Goal: Task Accomplishment & Management: Complete application form

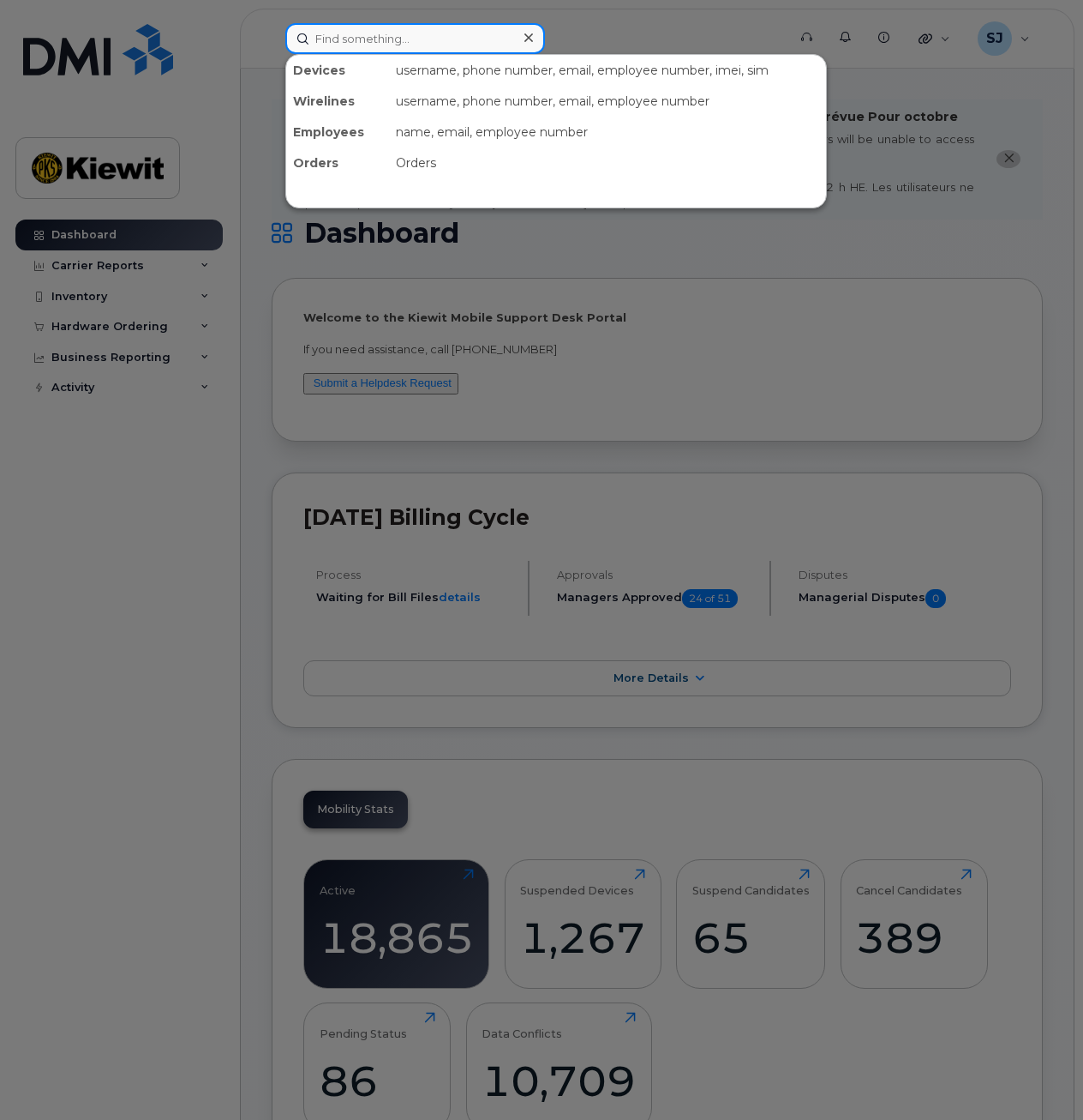
click at [468, 31] on input at bounding box center [416, 39] width 260 height 31
click at [152, 283] on div at bounding box center [541, 560] width 1083 height 1120
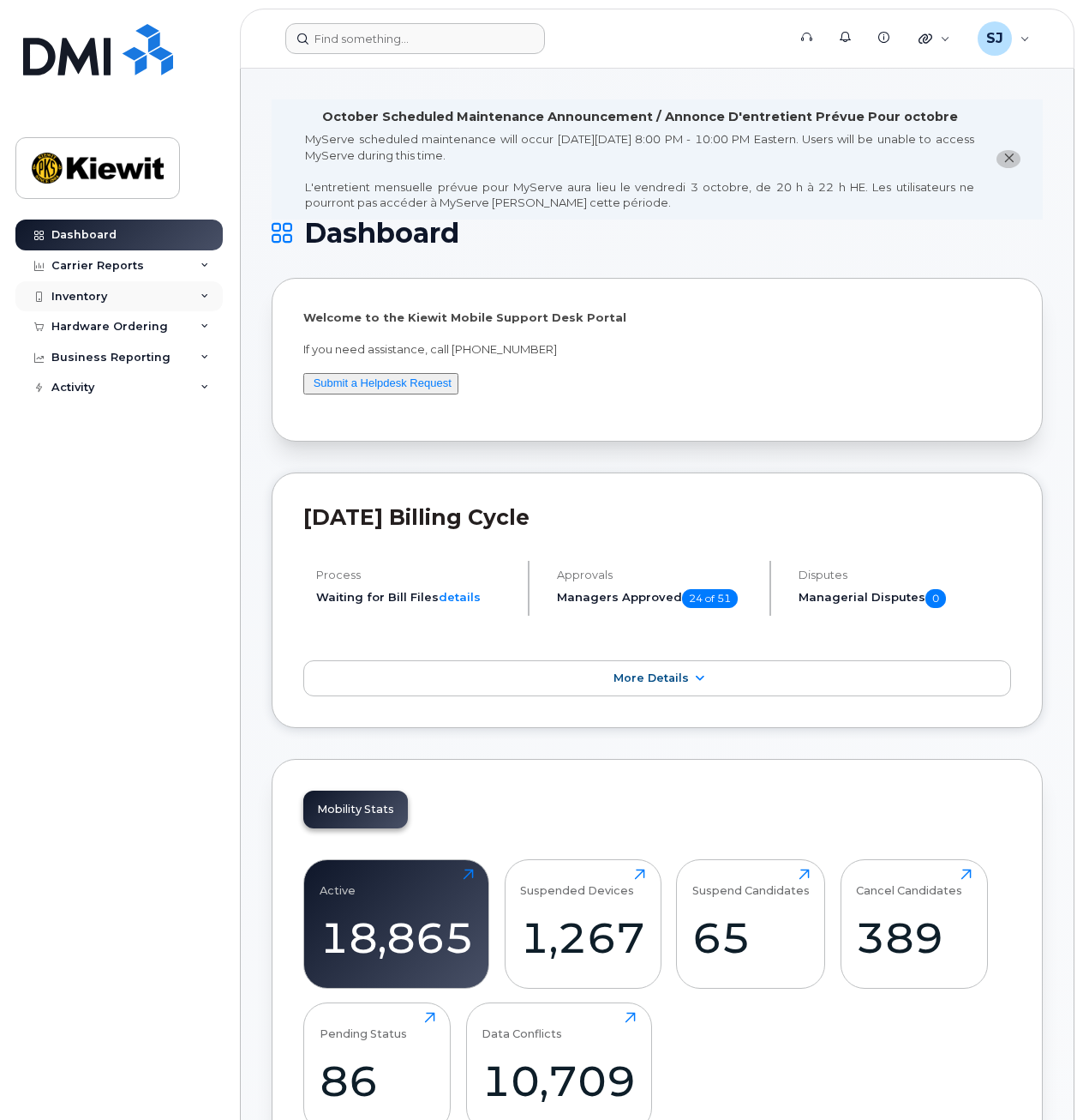
click at [163, 301] on div "Inventory" at bounding box center [119, 296] width 207 height 31
click at [172, 288] on div "Inventory" at bounding box center [119, 296] width 207 height 31
click at [193, 251] on div "Carrier Reports" at bounding box center [119, 266] width 207 height 31
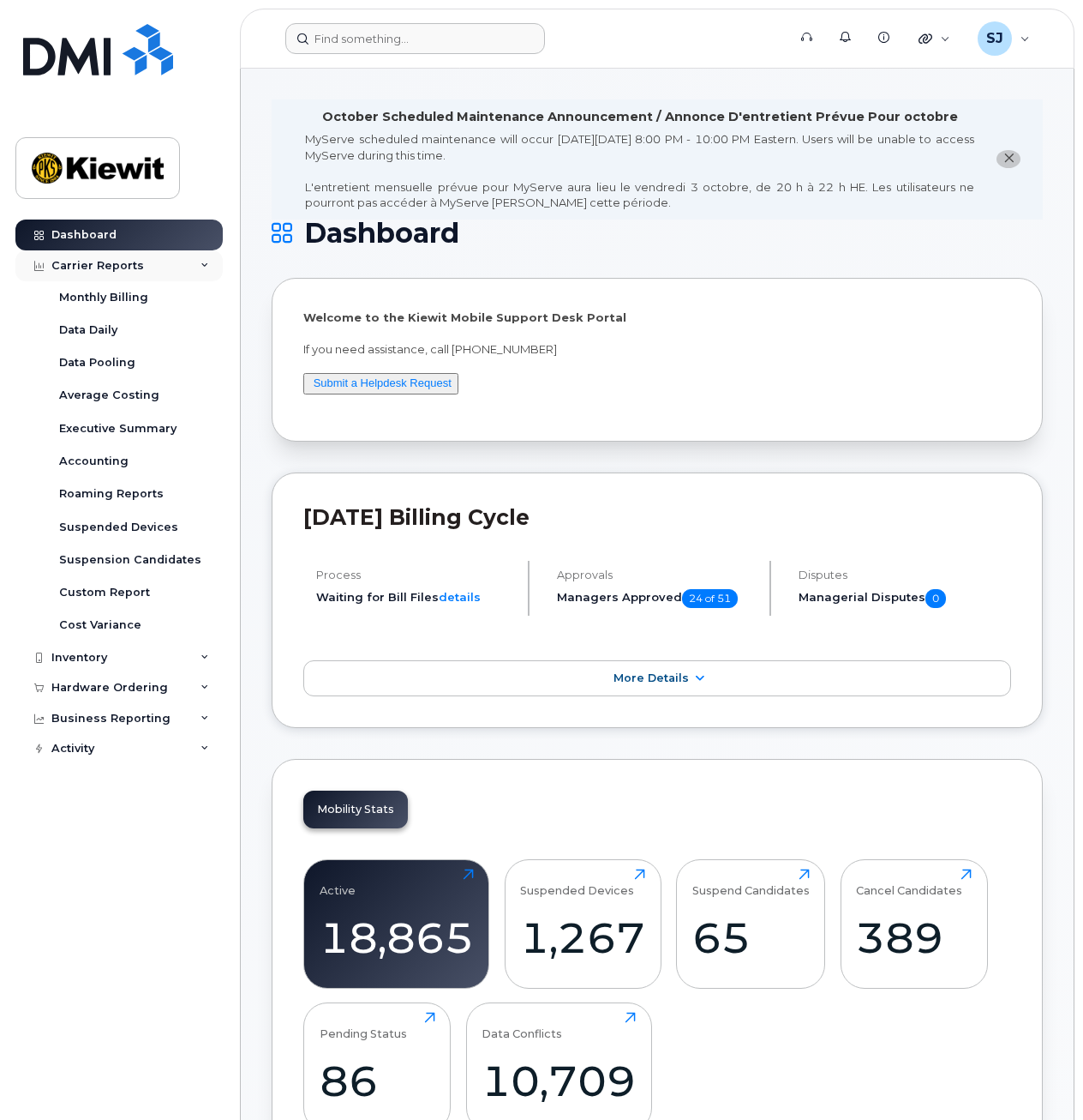
click at [184, 260] on div "Carrier Reports" at bounding box center [119, 266] width 207 height 31
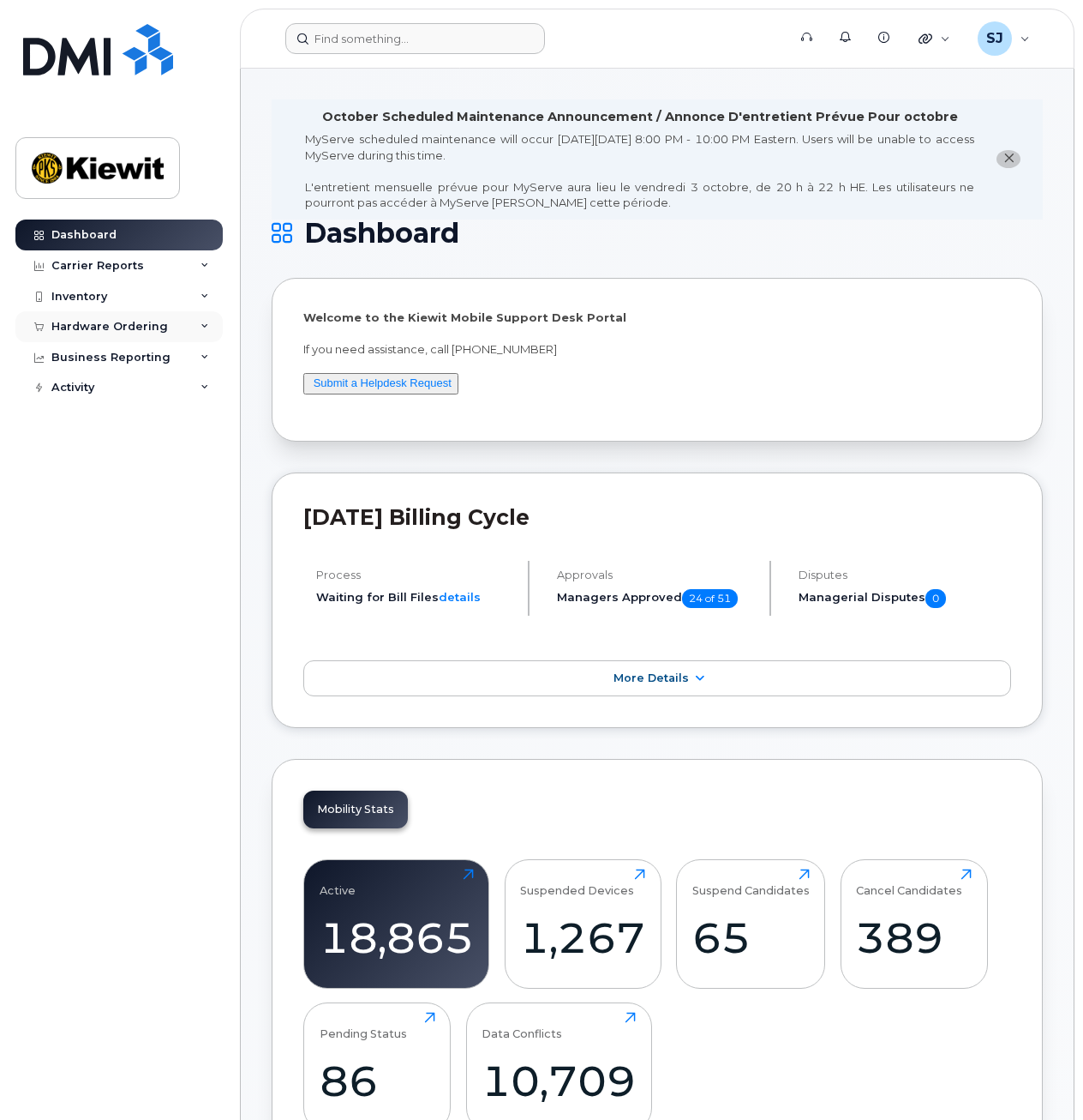
click at [182, 338] on div "Hardware Ordering" at bounding box center [119, 326] width 207 height 31
click at [101, 385] on link "Orders" at bounding box center [134, 390] width 177 height 33
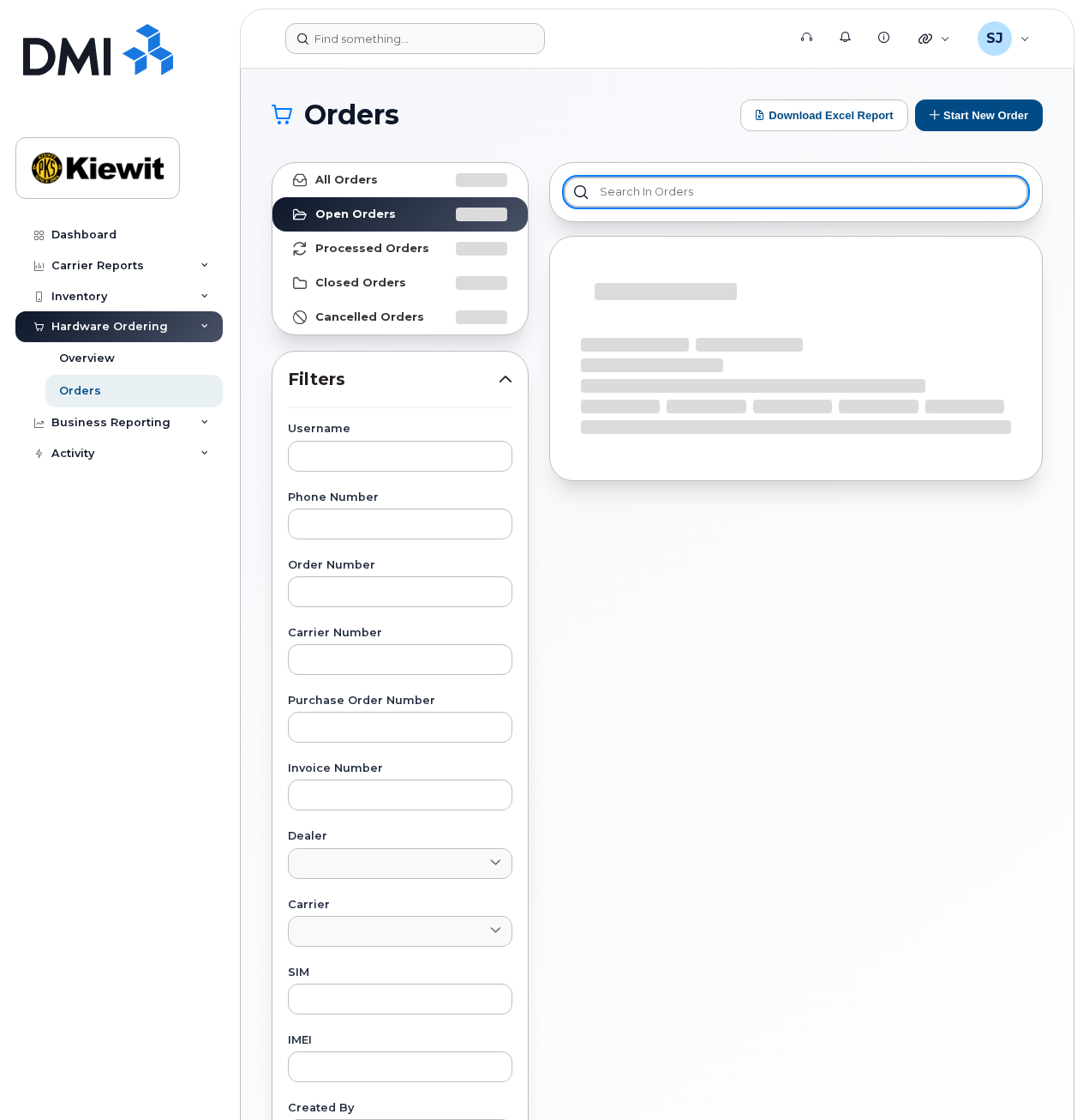
click at [622, 198] on input "text" at bounding box center [796, 191] width 465 height 31
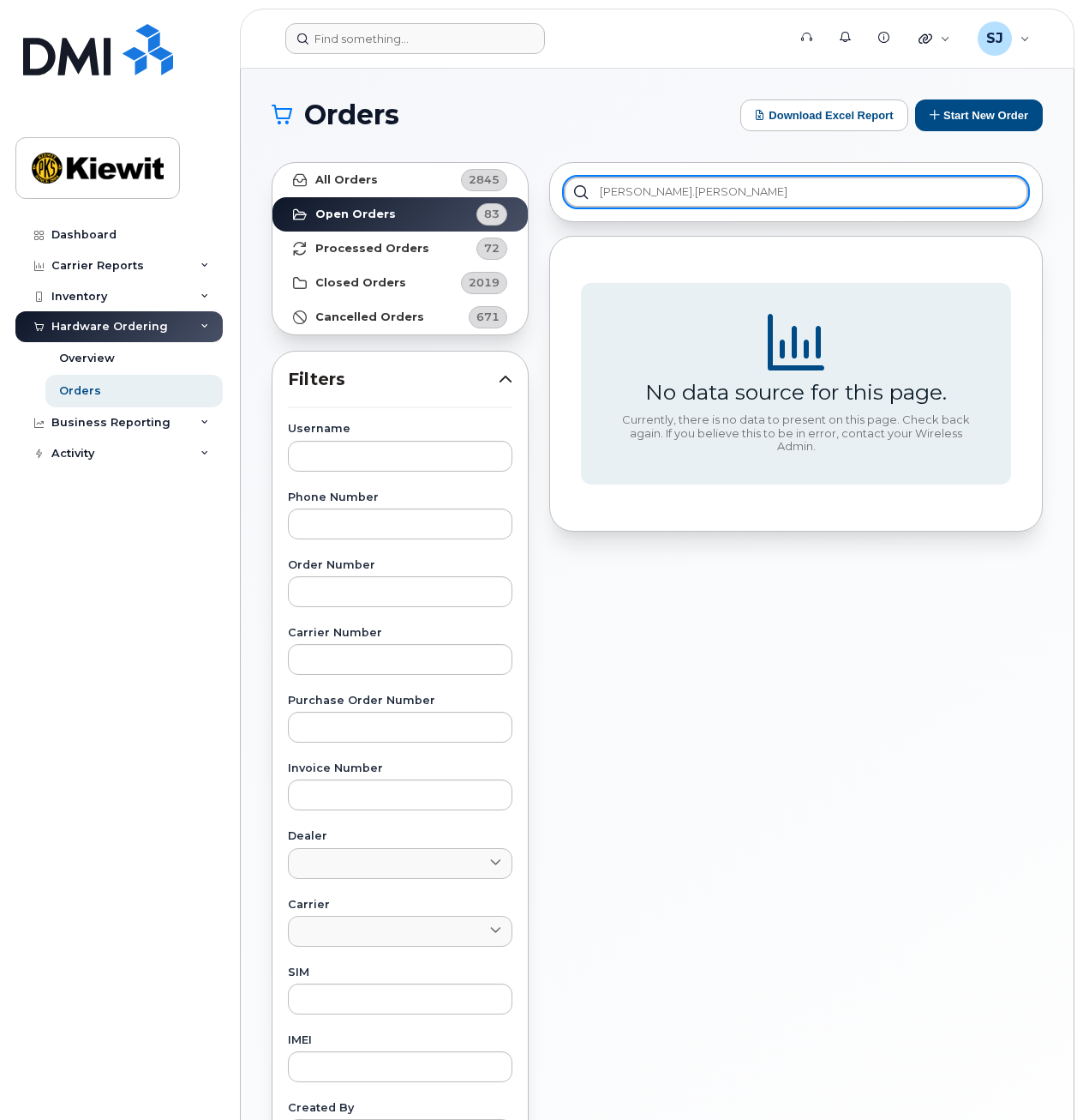
type input "[PERSON_NAME].[PERSON_NAME]"
drag, startPoint x: 714, startPoint y: 197, endPoint x: 583, endPoint y: 198, distance: 131.0
click at [583, 198] on input "[PERSON_NAME].[PERSON_NAME]" at bounding box center [796, 191] width 465 height 31
type input "M"
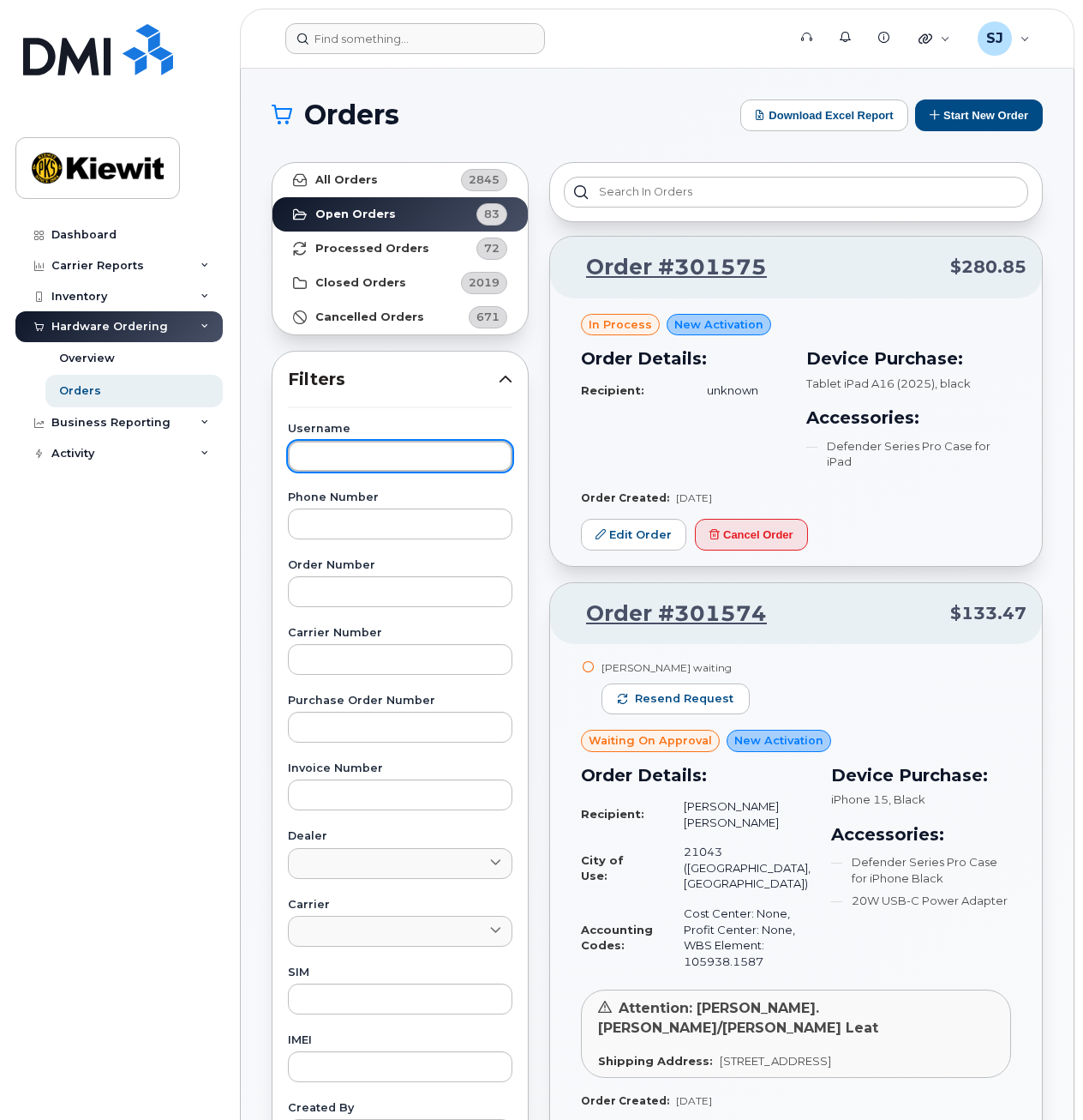
click at [339, 454] on input "text" at bounding box center [401, 455] width 224 height 31
type input "[PERSON_NAME]"
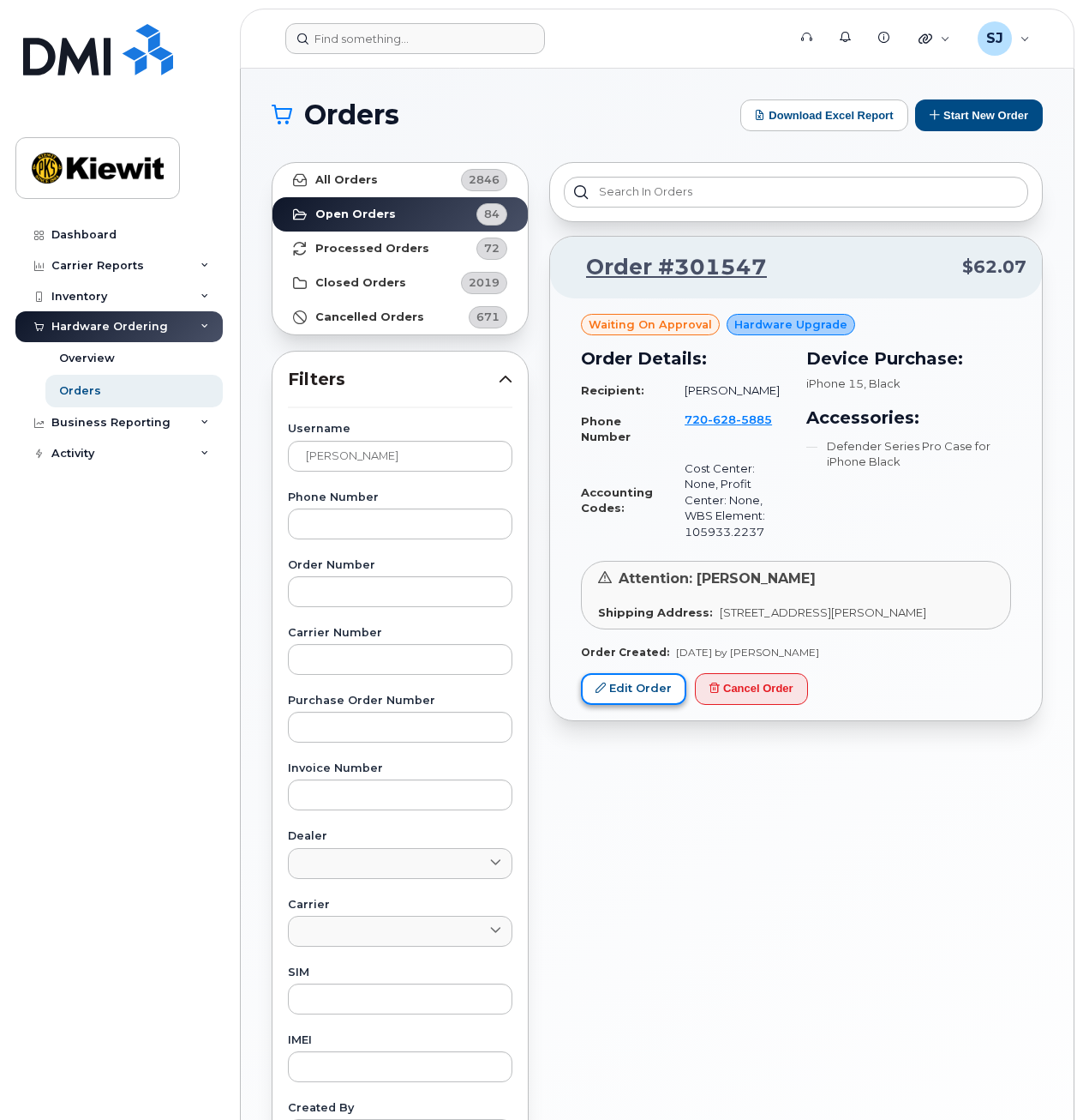
click at [640, 700] on link "Edit Order" at bounding box center [633, 689] width 106 height 32
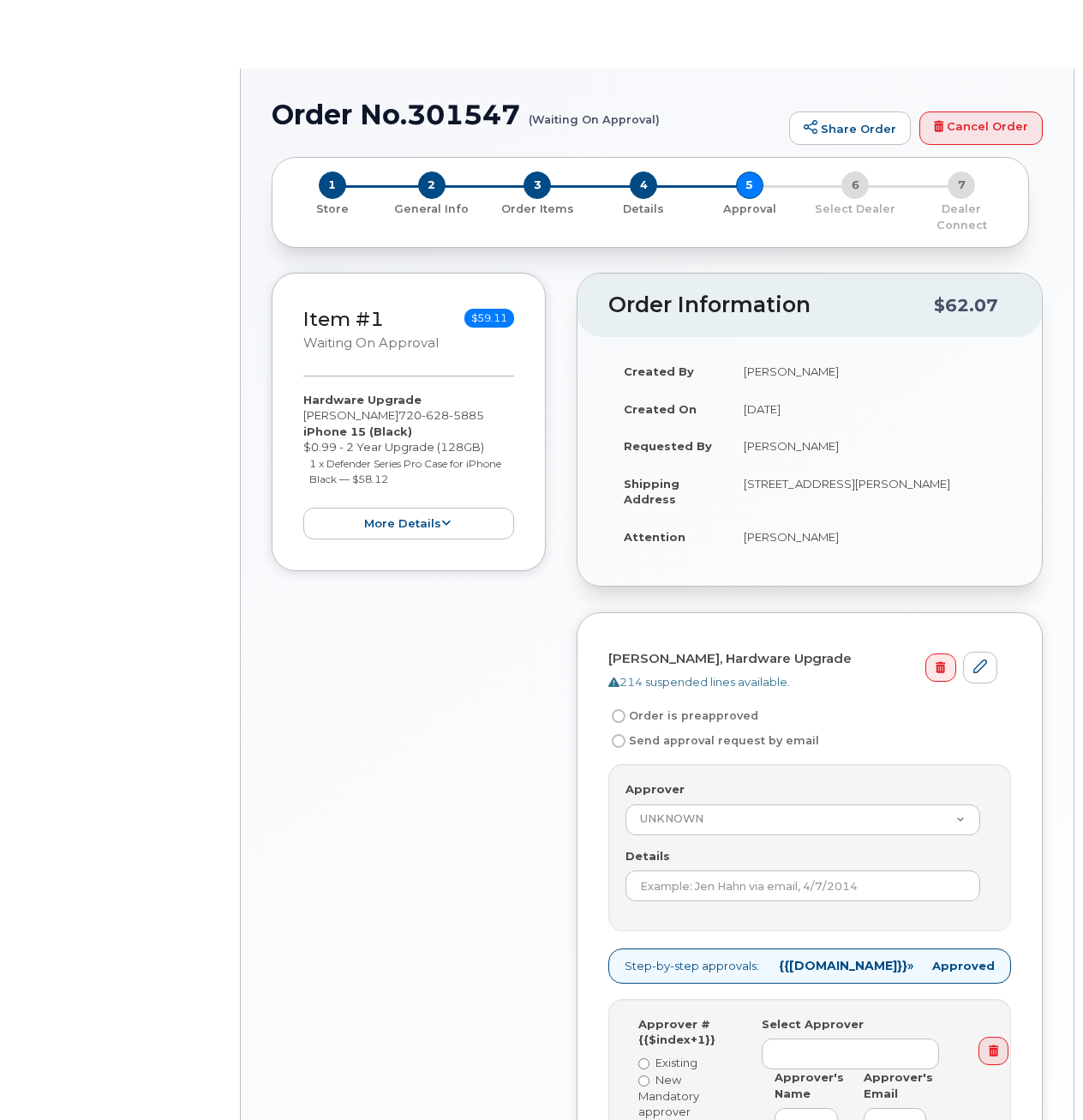
radio input "true"
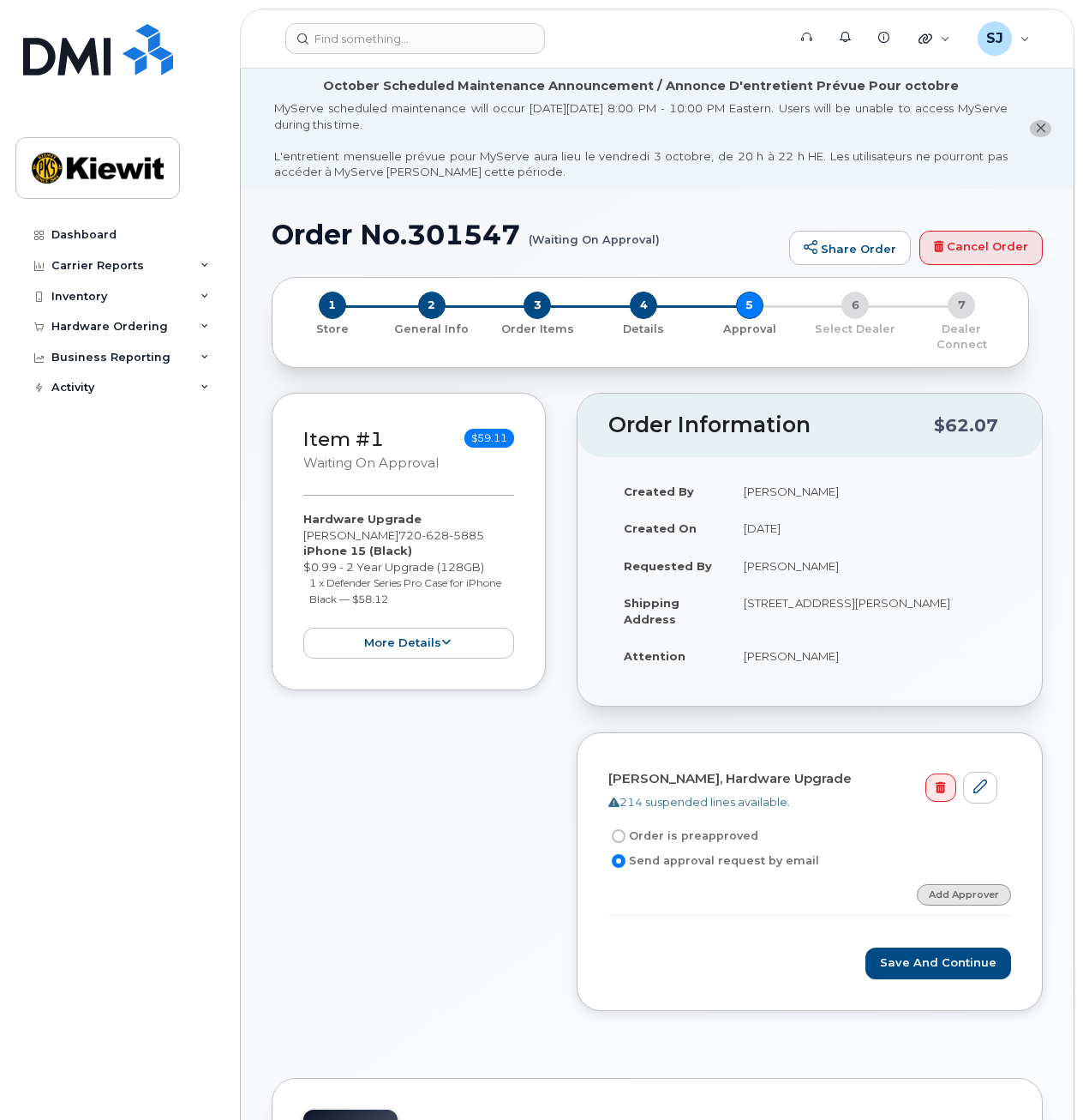
click at [959, 884] on link "Add Approver" at bounding box center [964, 894] width 94 height 22
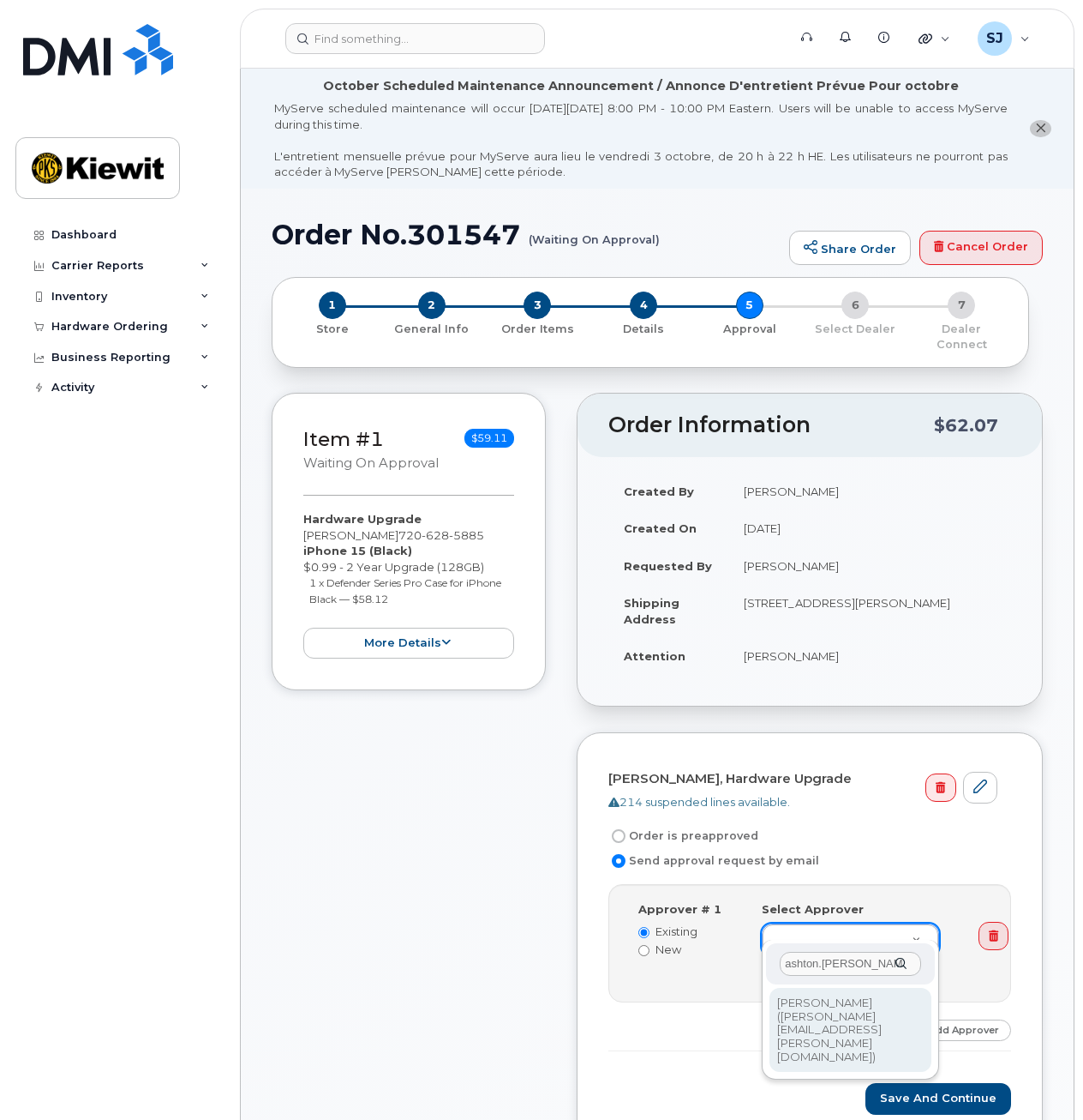
type input "ashton.[PERSON_NAME]"
type input "2162078"
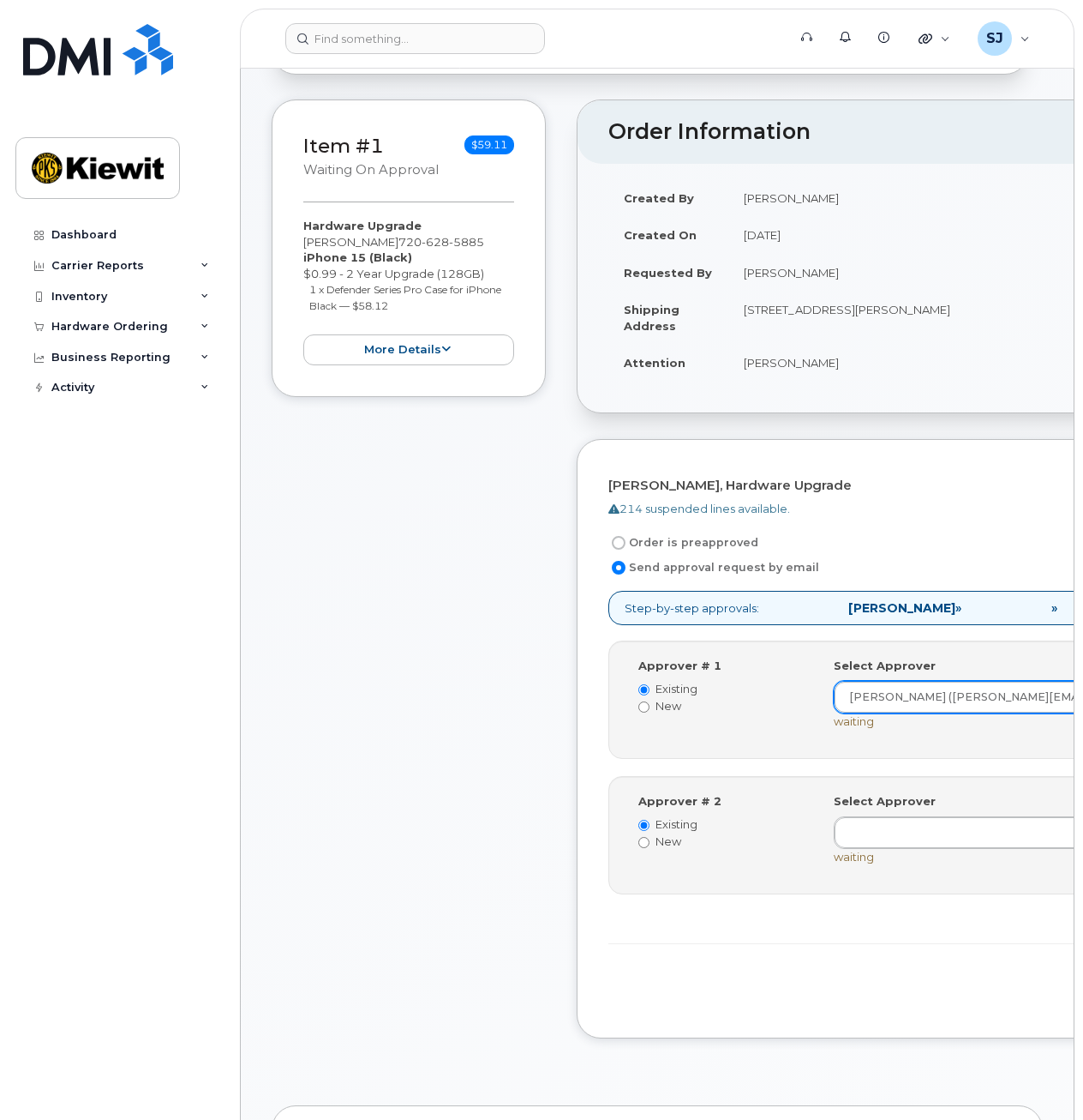
scroll to position [345, 0]
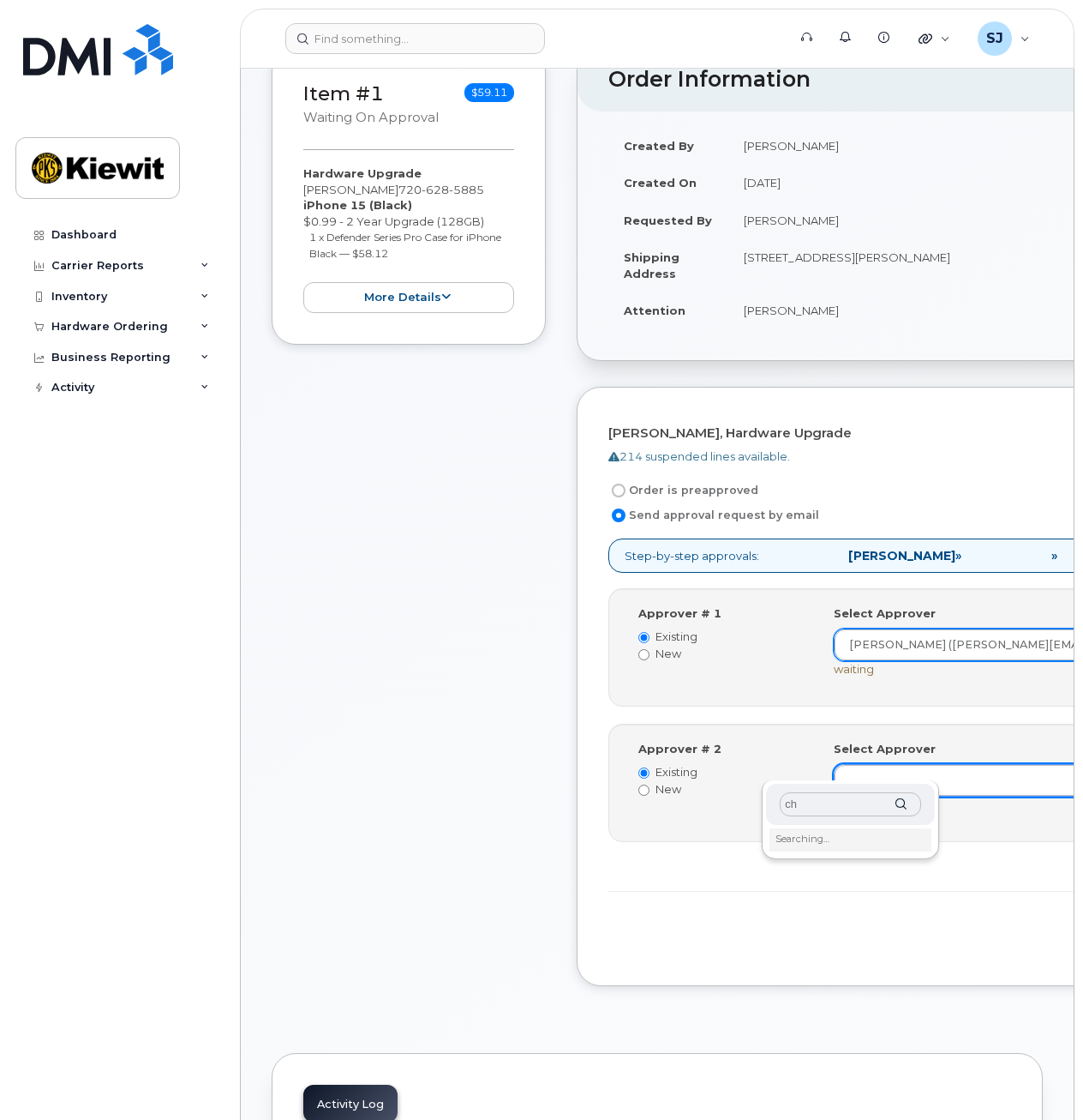
type input "c"
